Goal: Information Seeking & Learning: Learn about a topic

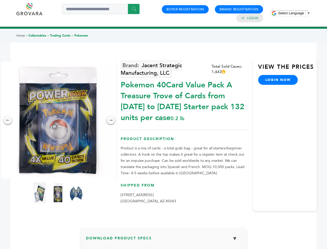
click at [294, 13] on span "Select Language" at bounding box center [291, 13] width 26 height 4
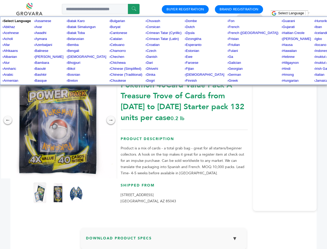
click at [58, 120] on img at bounding box center [58, 120] width 117 height 117
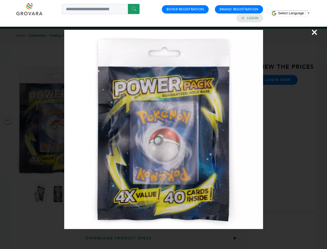
click at [8, 120] on div "×" at bounding box center [163, 124] width 327 height 249
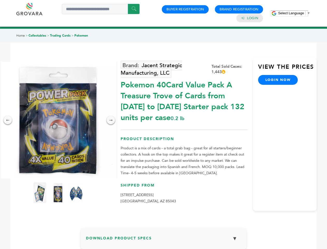
click at [111, 120] on div "→" at bounding box center [111, 120] width 8 height 8
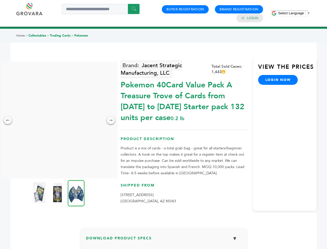
click at [40, 193] on img at bounding box center [39, 192] width 13 height 21
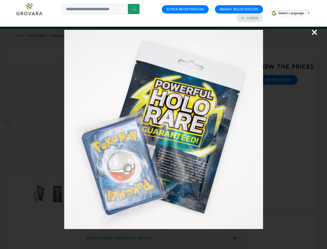
click at [58, 193] on div "×" at bounding box center [163, 124] width 327 height 249
click at [76, 193] on img at bounding box center [76, 193] width 17 height 26
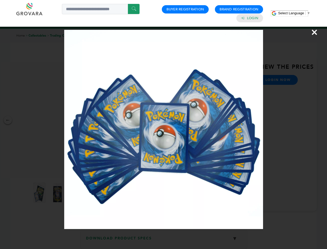
click at [164, 240] on div "×" at bounding box center [163, 124] width 327 height 249
